Goal: Transaction & Acquisition: Purchase product/service

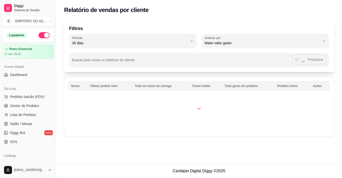
select select "30"
select select "HIGHEST_TOTAL_SPENT_WITH_ORDERS"
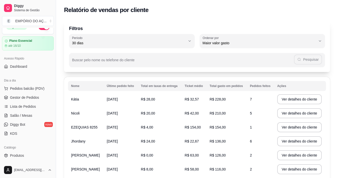
scroll to position [7, 0]
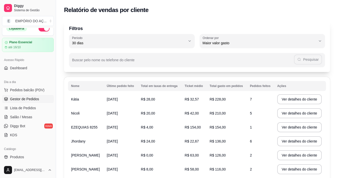
click at [18, 100] on span "Gestor de Pedidos" at bounding box center [24, 99] width 29 height 5
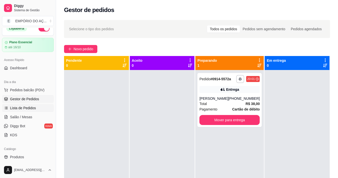
click at [20, 107] on span "Lista de Pedidos" at bounding box center [23, 108] width 26 height 5
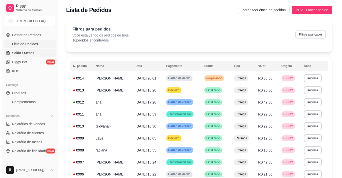
scroll to position [82, 0]
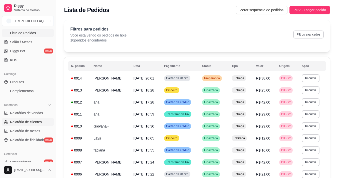
click at [29, 121] on span "Relatório de clientes" at bounding box center [26, 122] width 32 height 5
select select "30"
select select "HIGHEST_TOTAL_SPENT_WITH_ORDERS"
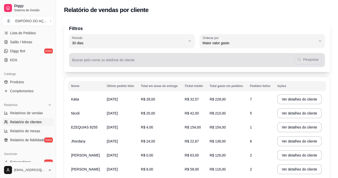
click at [99, 63] on input "Buscar pelo nome ou telefone do cliente" at bounding box center [183, 62] width 222 height 5
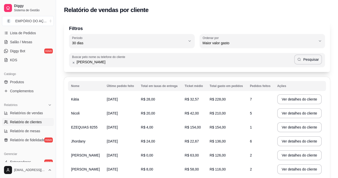
type input "[PERSON_NAME]"
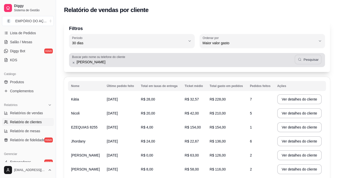
click at [312, 60] on button "Pesquisar" at bounding box center [307, 60] width 27 height 10
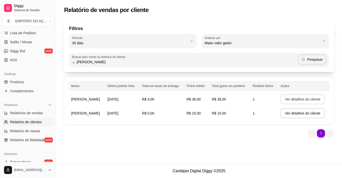
click at [306, 99] on button "Ver detalhes do cliente" at bounding box center [302, 99] width 45 height 10
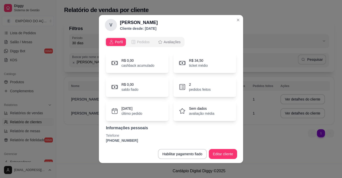
click at [141, 43] on span "Pedidos" at bounding box center [143, 42] width 13 height 5
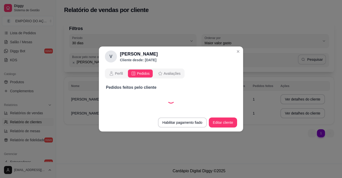
select select "30"
select select "ALL"
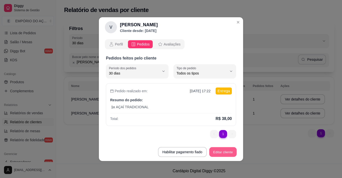
click at [231, 152] on button "Editar cliente" at bounding box center [223, 152] width 28 height 10
click at [219, 152] on button "Editar cliente" at bounding box center [223, 152] width 28 height 10
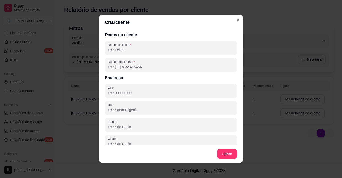
click at [115, 69] on input "Número de contato" at bounding box center [171, 67] width 126 height 5
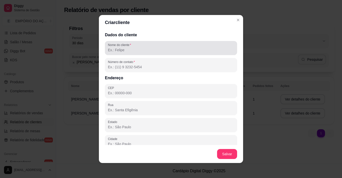
click at [113, 50] on input "Nome do cliente" at bounding box center [171, 50] width 126 height 5
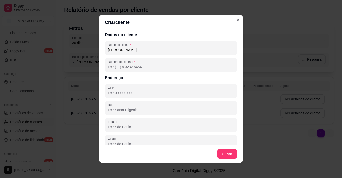
type input "[PERSON_NAME]"
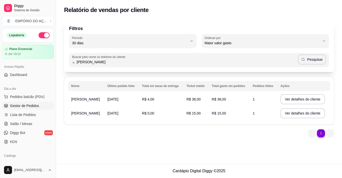
click at [20, 109] on link "Gestor de Pedidos" at bounding box center [28, 106] width 52 height 8
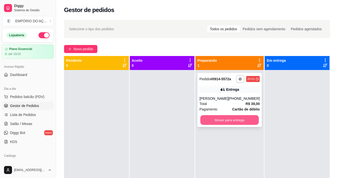
click at [210, 120] on button "Mover para entrega" at bounding box center [229, 120] width 59 height 10
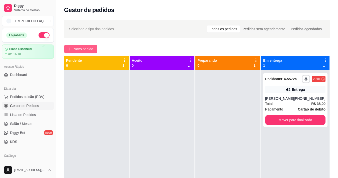
click at [88, 51] on span "Novo pedido" at bounding box center [84, 49] width 20 height 6
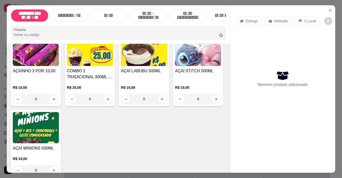
scroll to position [125, 0]
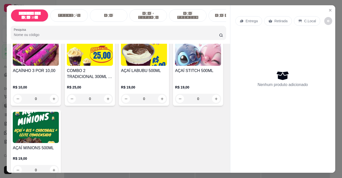
click at [91, 76] on h4 "COMBO 2 TRADICIONAL 300ML + 500ML" at bounding box center [90, 74] width 46 height 12
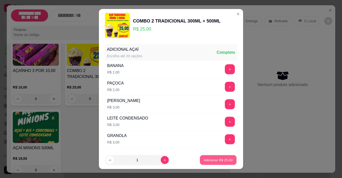
click at [205, 159] on p "Adicionar R$ 25,00" at bounding box center [218, 160] width 29 height 5
type input "1"
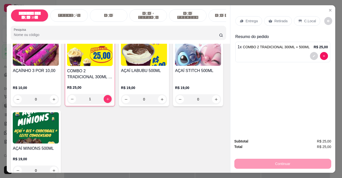
click at [237, 19] on div "Entrega" at bounding box center [248, 21] width 27 height 10
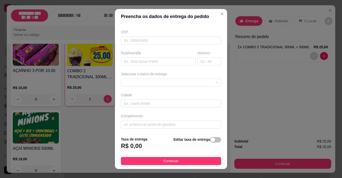
scroll to position [60, 0]
click at [126, 42] on input "text" at bounding box center [171, 40] width 100 height 8
click at [128, 60] on input "text" at bounding box center [158, 61] width 75 height 8
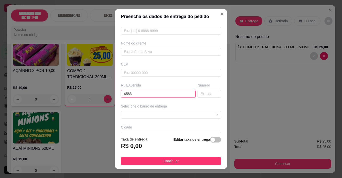
scroll to position [0, 0]
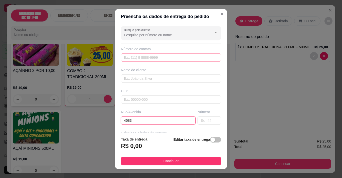
type input "4583"
click at [132, 58] on input "text" at bounding box center [171, 58] width 100 height 8
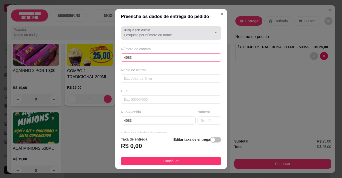
type input "4583"
click at [133, 38] on div "Busque pelo cliente" at bounding box center [171, 33] width 100 height 14
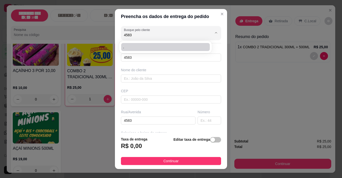
click at [133, 49] on span "." at bounding box center [163, 47] width 80 height 5
type input "."
type input "3899544583"
type input "."
type input "[PERSON_NAME]"
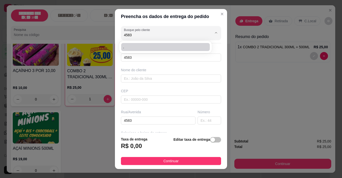
type input "208"
type input "VZP"
type input "casa"
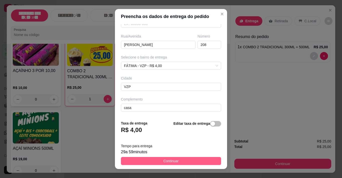
type input "."
click at [164, 162] on span "Continuar" at bounding box center [170, 161] width 15 height 6
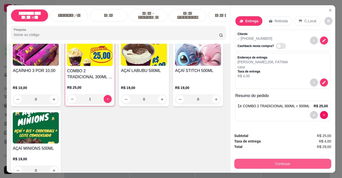
click at [271, 161] on button "Continuar" at bounding box center [282, 164] width 97 height 10
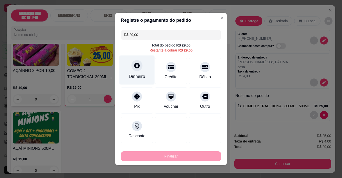
click at [141, 70] on div "Dinheiro" at bounding box center [136, 70] width 35 height 29
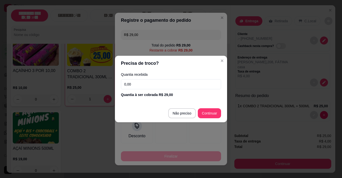
click at [145, 83] on input "0,00" at bounding box center [171, 84] width 100 height 10
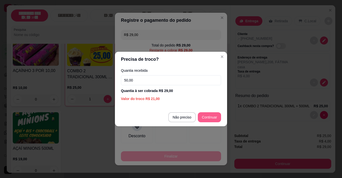
type input "50,00"
type input "R$ 0,00"
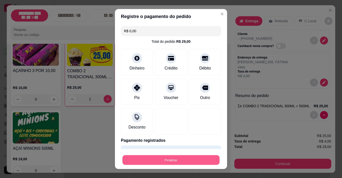
click at [189, 161] on button "Finalizar" at bounding box center [170, 160] width 97 height 10
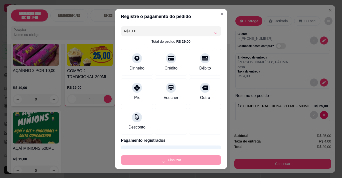
type input "0"
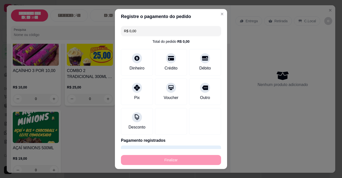
type input "-R$ 29,00"
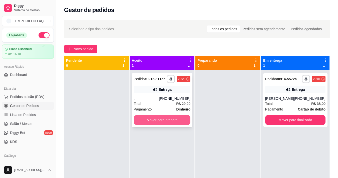
click at [154, 121] on button "Mover para preparo" at bounding box center [162, 120] width 57 height 10
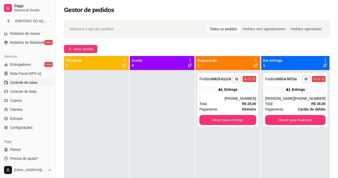
scroll to position [182, 0]
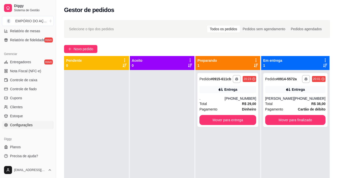
click at [29, 122] on link "Configurações" at bounding box center [28, 125] width 52 height 8
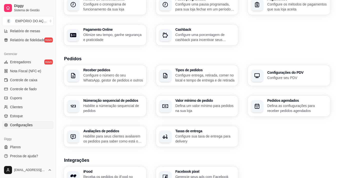
scroll to position [75, 0]
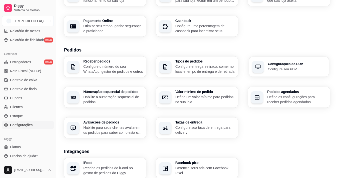
click at [282, 70] on p "Configure seu PDV" at bounding box center [297, 69] width 58 height 5
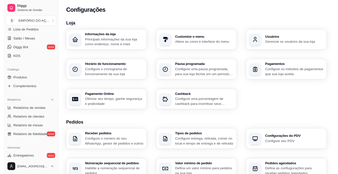
scroll to position [7, 0]
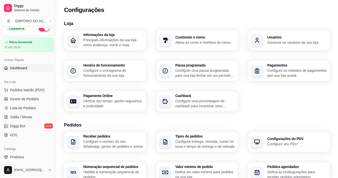
click at [25, 69] on span "Dashboard" at bounding box center [18, 68] width 17 height 5
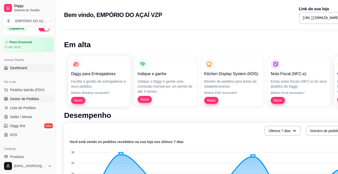
click at [24, 99] on span "Gestor de Pedidos" at bounding box center [24, 99] width 29 height 5
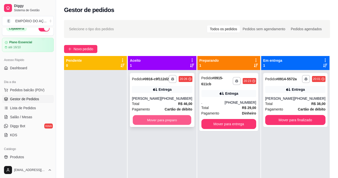
click at [157, 120] on button "Mover para preparo" at bounding box center [162, 120] width 59 height 10
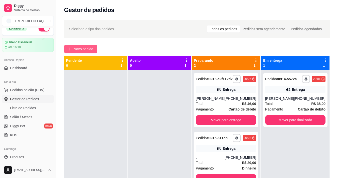
click at [74, 46] on span "Novo pedido" at bounding box center [84, 49] width 20 height 6
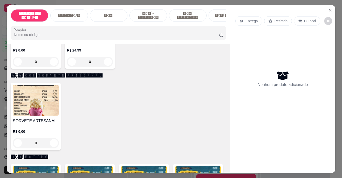
scroll to position [925, 0]
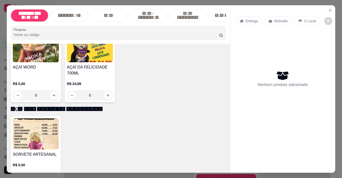
click at [86, 76] on h4 "AÇAÍ DA FELICIDADE 700ML" at bounding box center [90, 70] width 46 height 12
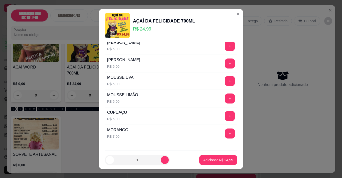
scroll to position [314, 0]
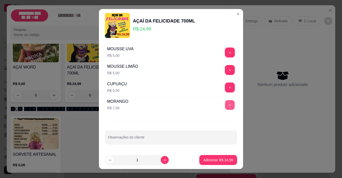
click at [225, 105] on button "+" at bounding box center [230, 105] width 10 height 10
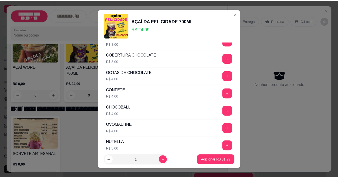
scroll to position [114, 0]
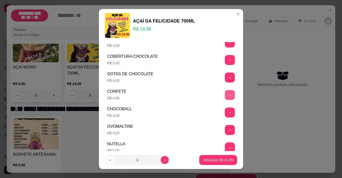
click at [225, 98] on button "+" at bounding box center [230, 95] width 10 height 10
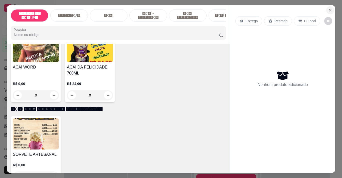
click at [328, 8] on icon "Close" at bounding box center [330, 10] width 4 height 4
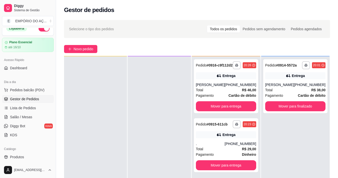
scroll to position [14, 0]
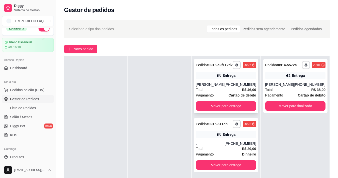
click at [227, 92] on div "Total R$ 46,00" at bounding box center [226, 90] width 60 height 6
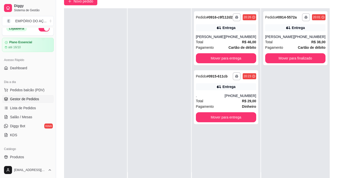
scroll to position [50, 0]
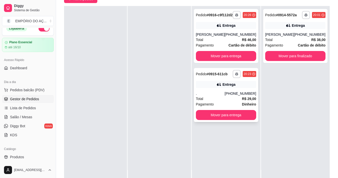
click at [230, 100] on div "Total R$ 29,00" at bounding box center [226, 99] width 60 height 6
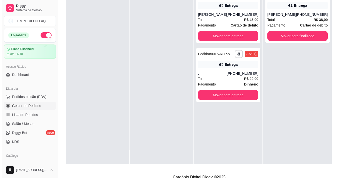
scroll to position [75, 0]
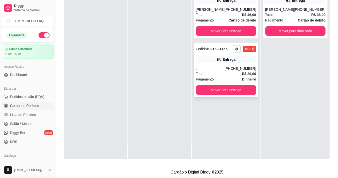
click at [224, 81] on div "Pagamento Dinheiro" at bounding box center [226, 80] width 60 height 6
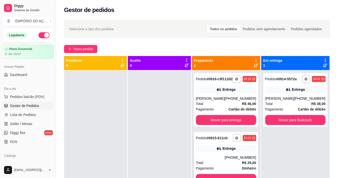
scroll to position [14, 0]
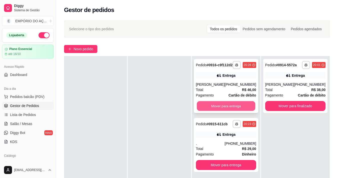
click at [222, 111] on button "Mover para entrega" at bounding box center [226, 106] width 59 height 10
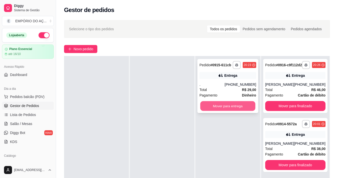
click at [218, 105] on button "Mover para entrega" at bounding box center [227, 106] width 55 height 10
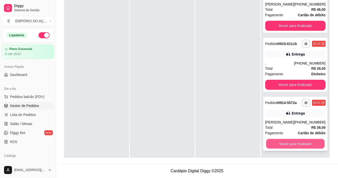
click at [280, 144] on button "Mover para finalizado" at bounding box center [295, 144] width 59 height 10
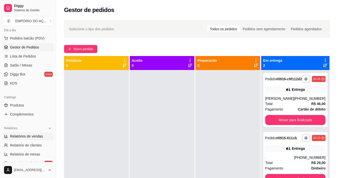
scroll to position [100, 0]
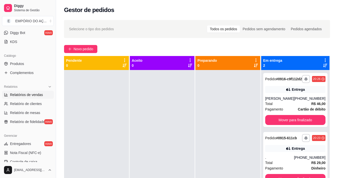
click at [25, 95] on span "Relatórios de vendas" at bounding box center [26, 94] width 33 height 5
select select "ALL"
select select "0"
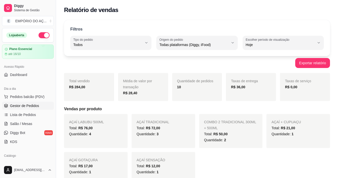
click at [17, 108] on link "Gestor de Pedidos" at bounding box center [28, 106] width 52 height 8
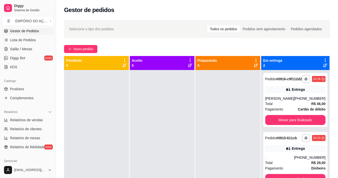
scroll to position [75, 0]
click at [34, 118] on span "Relatórios de vendas" at bounding box center [26, 119] width 33 height 5
select select "ALL"
select select "0"
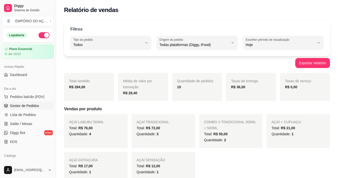
click at [22, 108] on span "Gestor de Pedidos" at bounding box center [24, 105] width 29 height 5
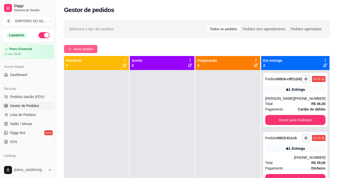
click at [88, 51] on span "Novo pedido" at bounding box center [84, 49] width 20 height 6
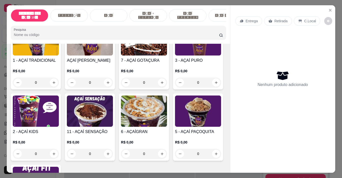
scroll to position [350, 0]
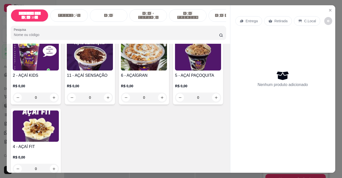
click at [175, 31] on div "R$ 0,00 0" at bounding box center [198, 19] width 46 height 24
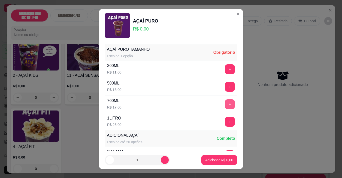
click at [225, 104] on button "+" at bounding box center [230, 104] width 10 height 10
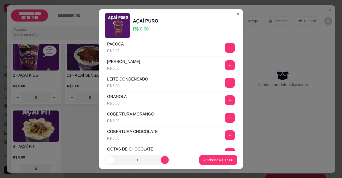
scroll to position [100, 0]
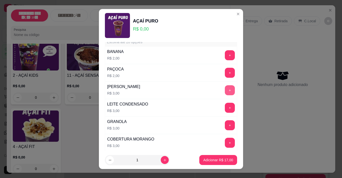
click at [225, 91] on button "+" at bounding box center [230, 90] width 10 height 10
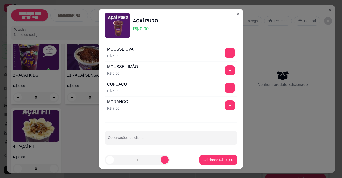
scroll to position [400, 0]
click at [225, 105] on button "+" at bounding box center [230, 105] width 10 height 10
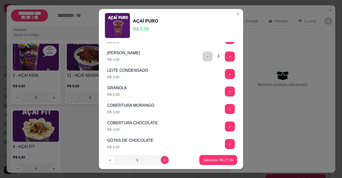
scroll to position [125, 0]
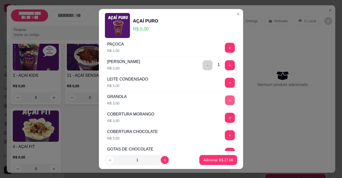
click at [225, 104] on button "+" at bounding box center [230, 100] width 10 height 10
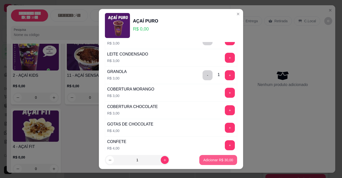
click at [205, 159] on p "Adicionar R$ 30,00" at bounding box center [218, 160] width 30 height 5
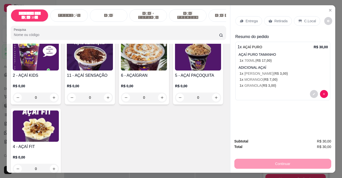
click at [248, 19] on p "Entrega" at bounding box center [251, 21] width 12 height 5
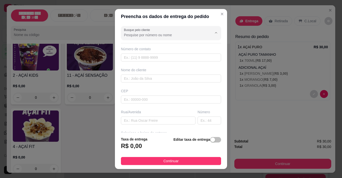
click at [129, 37] on input "Busque pelo cliente" at bounding box center [164, 35] width 80 height 5
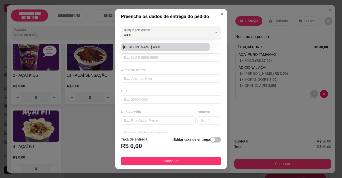
click at [138, 48] on span "[PERSON_NAME] 4891" at bounding box center [163, 47] width 80 height 5
type input "[PERSON_NAME] 4891"
type input "38999284891"
type input "[PERSON_NAME] 4891"
type input "ENFRENTE A RIMA PLACA KPT1E33"
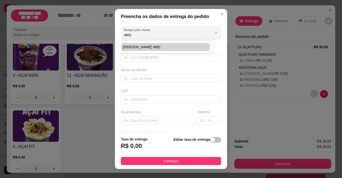
type input "0"
type input "VZP"
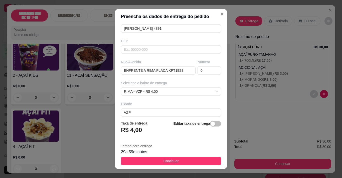
scroll to position [7, 0]
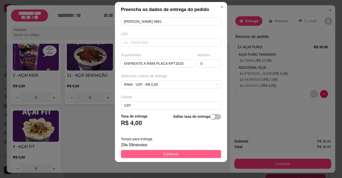
type input "[PERSON_NAME] 4891"
click at [144, 152] on button "Continuar" at bounding box center [171, 154] width 100 height 8
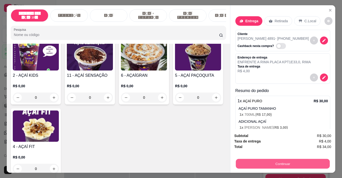
click at [259, 161] on button "Continuar" at bounding box center [282, 164] width 94 height 10
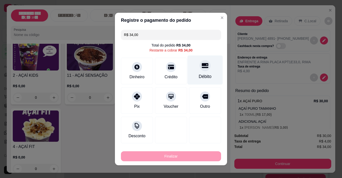
click at [199, 75] on div "Débito" at bounding box center [205, 76] width 13 height 7
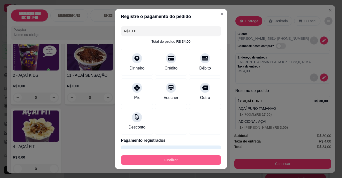
click at [164, 159] on button "Finalizar" at bounding box center [171, 160] width 100 height 10
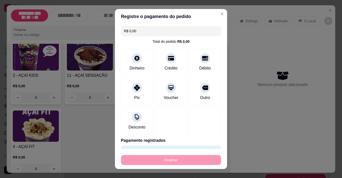
type input "-R$ 34,00"
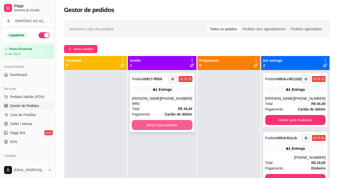
click at [165, 120] on button "Mover para preparo" at bounding box center [162, 125] width 60 height 10
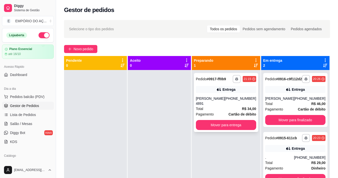
click at [244, 94] on div "**********" at bounding box center [226, 102] width 64 height 59
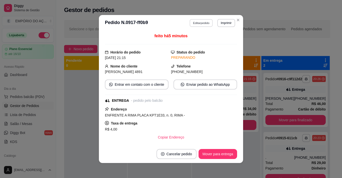
click at [198, 24] on button "Editar pedido" at bounding box center [201, 23] width 23 height 8
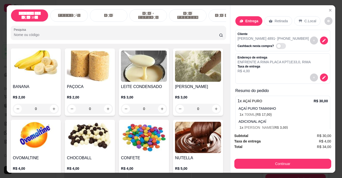
scroll to position [1925, 0]
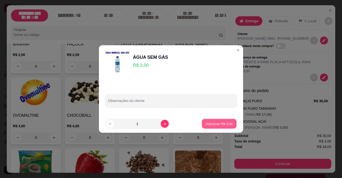
click at [222, 122] on p "Adicionar R$ 3,00" at bounding box center [218, 123] width 27 height 5
type input "1"
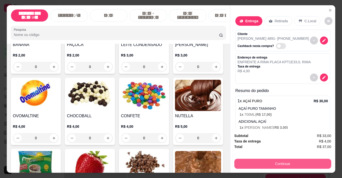
click at [276, 159] on button "Continuar" at bounding box center [282, 164] width 97 height 10
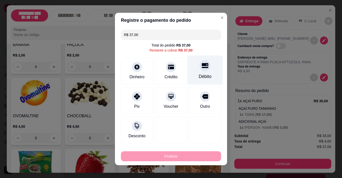
click at [204, 70] on div "Débito" at bounding box center [204, 70] width 35 height 29
type input "R$ 0,00"
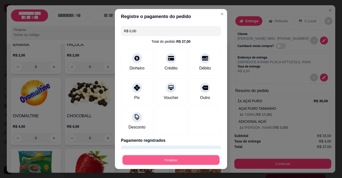
click at [167, 158] on button "Finalizar" at bounding box center [170, 160] width 97 height 10
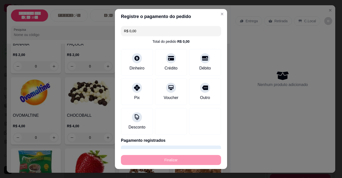
type input "0"
type input "-R$ 37,00"
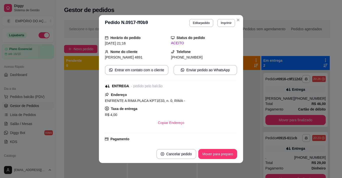
scroll to position [13, 0]
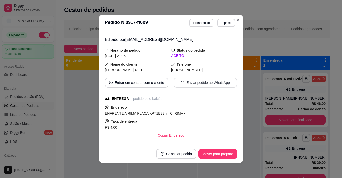
click at [182, 81] on button "Enviar pedido ao WhatsApp" at bounding box center [205, 83] width 64 height 10
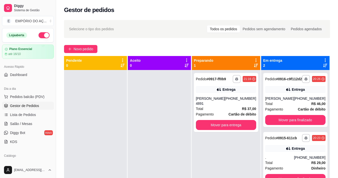
click at [323, 58] on icon at bounding box center [325, 60] width 5 height 5
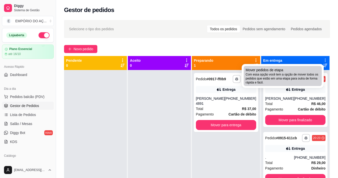
click at [278, 80] on span "Com essa opção você tem a opção de mover todos os pedidos que estão em uma etap…" at bounding box center [283, 79] width 74 height 12
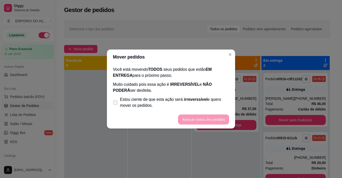
click at [116, 104] on span at bounding box center [115, 102] width 5 height 5
click at [116, 104] on input "Estou ciente de que esta ação será irreverssível e quero mover os pedidos." at bounding box center [114, 105] width 3 height 3
checkbox input "true"
click at [188, 119] on button "Avançar status dos pedidos" at bounding box center [204, 120] width 50 height 10
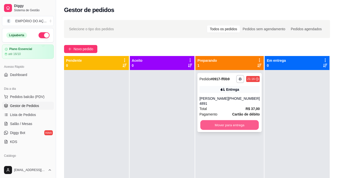
click at [248, 120] on button "Mover para entrega" at bounding box center [229, 125] width 59 height 10
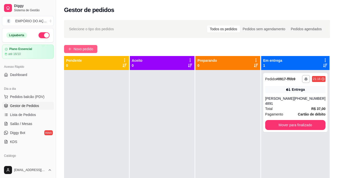
click at [87, 51] on span "Novo pedido" at bounding box center [84, 49] width 20 height 6
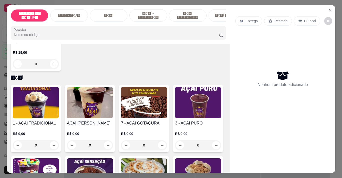
scroll to position [250, 0]
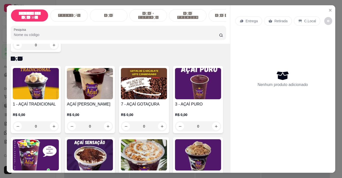
click at [39, 107] on h4 "1 - AÇAÍ TRADICIONAL" at bounding box center [36, 104] width 46 height 6
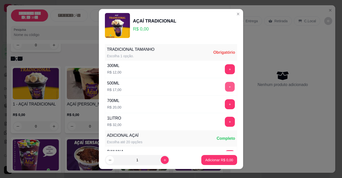
click at [225, 88] on button "+" at bounding box center [230, 87] width 10 height 10
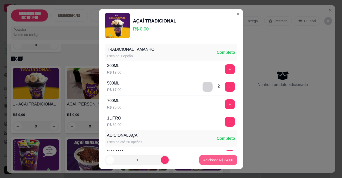
click at [212, 159] on p "Adicionar R$ 34,00" at bounding box center [218, 160] width 30 height 5
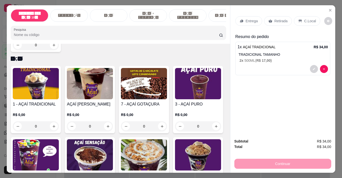
click at [245, 19] on p "Entrega" at bounding box center [251, 21] width 12 height 5
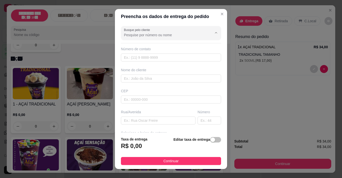
click at [124, 36] on input "Busque pelo cliente" at bounding box center [164, 35] width 80 height 5
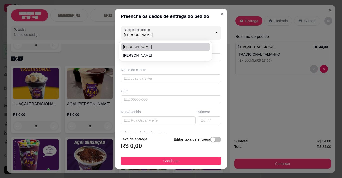
click at [146, 48] on span "[PERSON_NAME]" at bounding box center [163, 47] width 80 height 5
type input "[PERSON_NAME]"
type input "3899217735"
type input "[PERSON_NAME]"
type input "ESPIRITO SANTO"
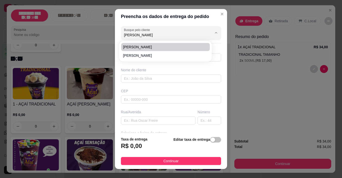
type input "53"
type input "VZP"
type input "PROXIMO A ESCOLA [PERSON_NAME]"
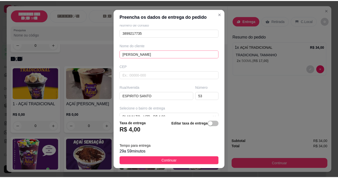
scroll to position [75, 0]
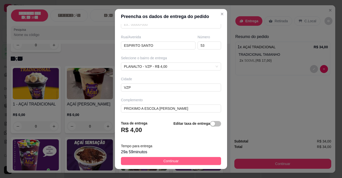
type input "[PERSON_NAME]"
click at [166, 160] on span "Continuar" at bounding box center [170, 161] width 15 height 6
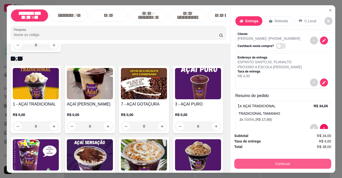
click at [236, 159] on button "Continuar" at bounding box center [282, 164] width 97 height 10
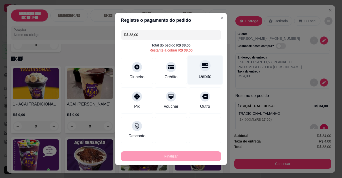
click at [202, 67] on icon at bounding box center [205, 65] width 7 height 5
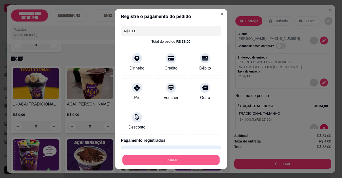
click at [167, 159] on button "Finalizar" at bounding box center [170, 160] width 97 height 10
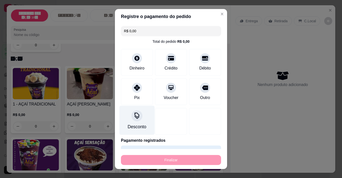
type input "-R$ 38,00"
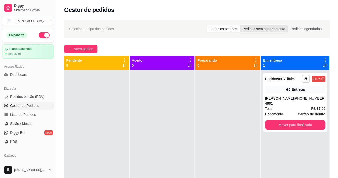
click at [254, 32] on div "Pedidos sem agendamento" at bounding box center [264, 29] width 48 height 7
click at [240, 26] on input "Pedidos sem agendamento" at bounding box center [240, 26] width 0 height 0
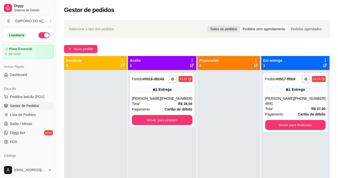
click at [231, 27] on div "Todos os pedidos" at bounding box center [223, 29] width 33 height 7
click at [207, 26] on input "Todos os pedidos" at bounding box center [207, 26] width 0 height 0
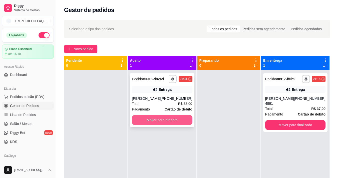
click at [147, 117] on button "Mover para preparo" at bounding box center [162, 120] width 60 height 10
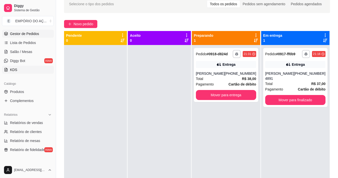
scroll to position [75, 0]
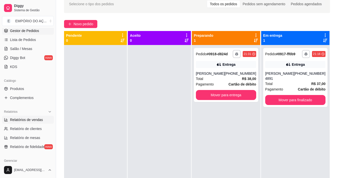
click at [26, 119] on span "Relatórios de vendas" at bounding box center [26, 119] width 33 height 5
select select "ALL"
select select "0"
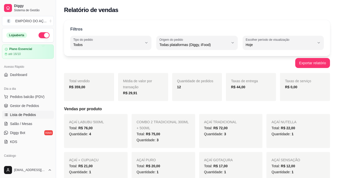
click at [26, 114] on span "Lista de Pedidos" at bounding box center [23, 114] width 26 height 5
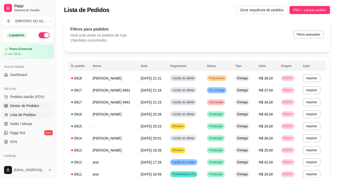
click at [29, 107] on span "Gestor de Pedidos" at bounding box center [24, 105] width 29 height 5
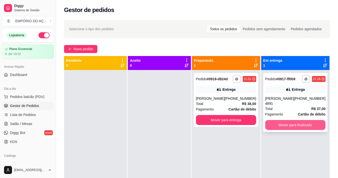
click at [280, 122] on button "Mover para finalizado" at bounding box center [295, 125] width 60 height 10
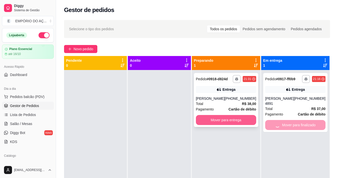
click at [234, 119] on button "Mover para entrega" at bounding box center [226, 120] width 60 height 10
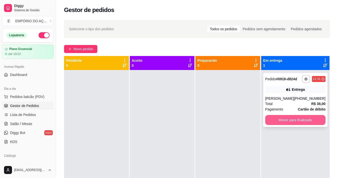
click at [275, 118] on button "Mover para finalizado" at bounding box center [295, 120] width 60 height 10
